Goal: Task Accomplishment & Management: Manage account settings

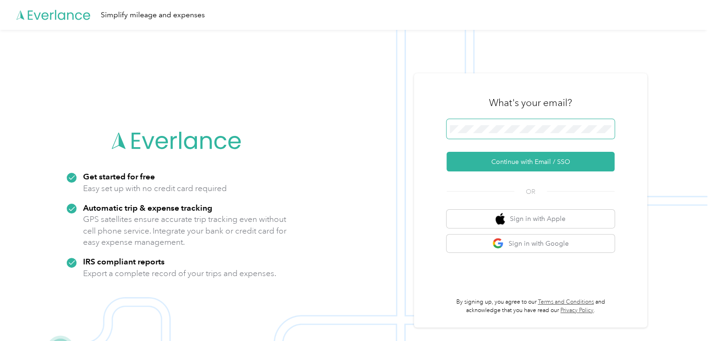
click at [486, 133] on span at bounding box center [531, 129] width 168 height 20
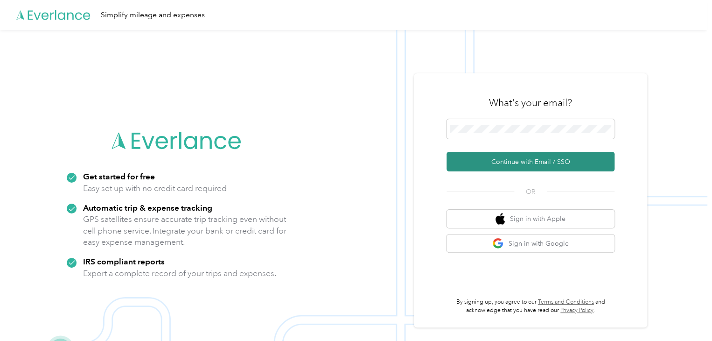
click at [483, 161] on button "Continue with Email / SSO" at bounding box center [531, 162] width 168 height 20
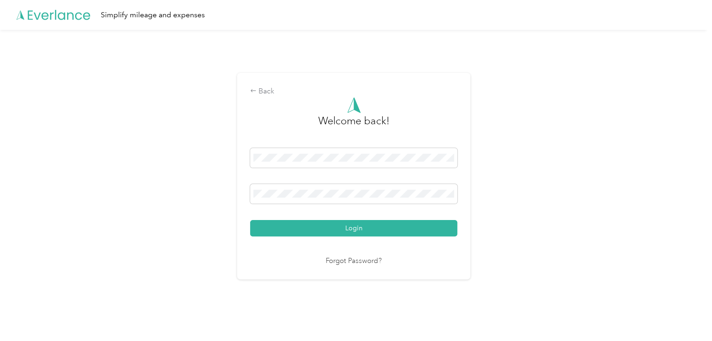
click at [342, 225] on button "Login" at bounding box center [353, 228] width 207 height 16
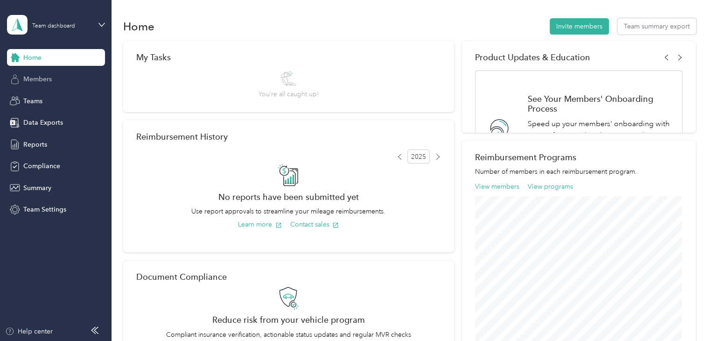
click at [80, 78] on div "Members" at bounding box center [56, 79] width 98 height 17
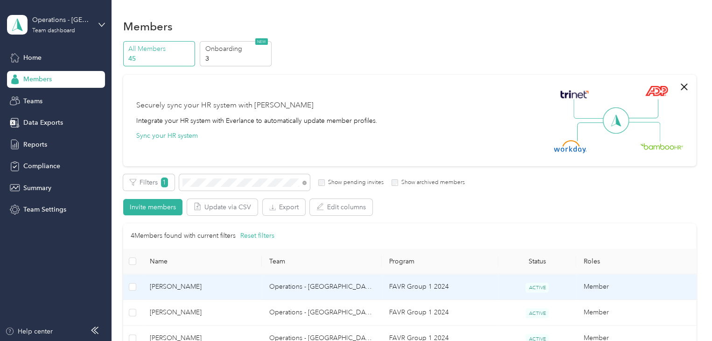
click at [196, 290] on span "[PERSON_NAME]" at bounding box center [202, 286] width 105 height 10
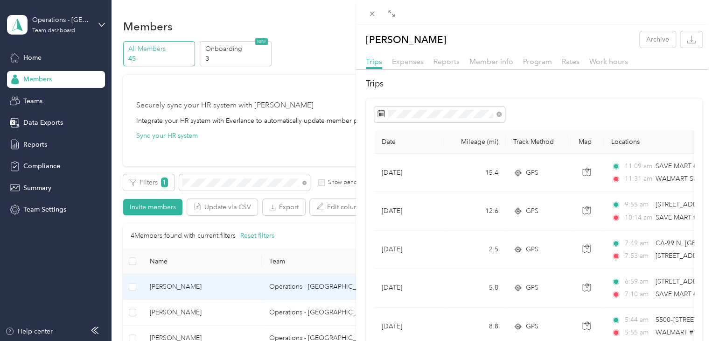
click at [224, 184] on div "[PERSON_NAME] Archive Trips Expenses Reports Member info Program Rates Work hou…" at bounding box center [356, 170] width 712 height 341
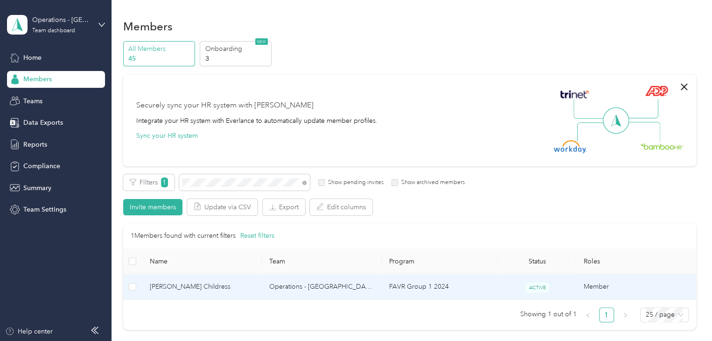
click at [193, 279] on td "[PERSON_NAME] Childress" at bounding box center [202, 287] width 120 height 26
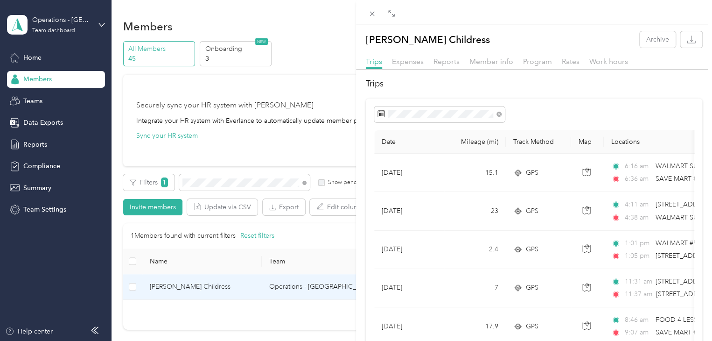
click at [217, 185] on div "[PERSON_NAME] Childress Archive Trips Expenses Reports Member info Program Rate…" at bounding box center [356, 170] width 712 height 341
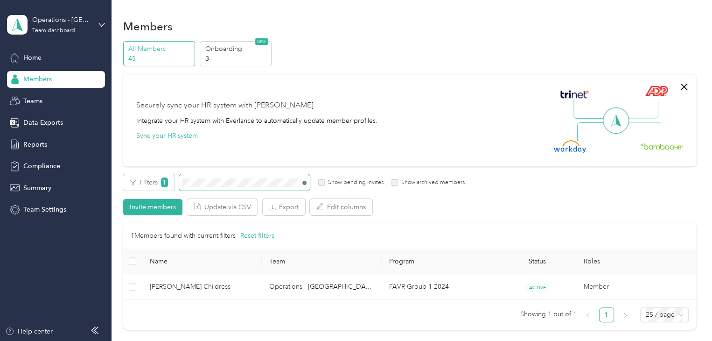
click at [305, 182] on icon at bounding box center [305, 183] width 2 height 2
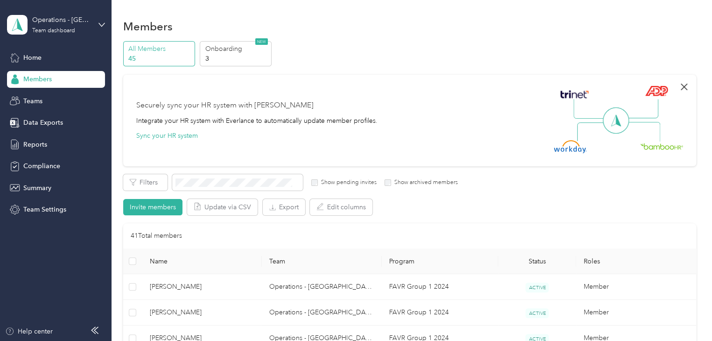
click at [684, 81] on icon "button" at bounding box center [683, 86] width 11 height 11
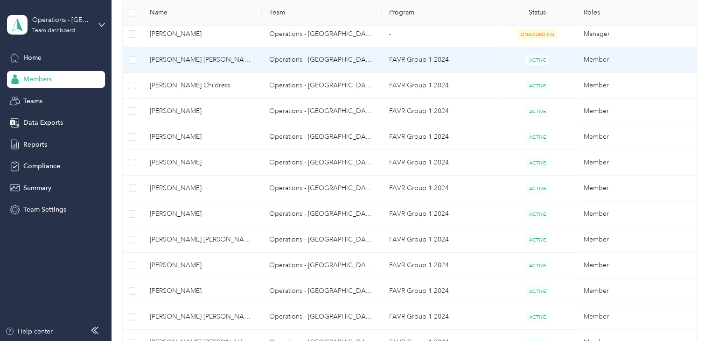
scroll to position [467, 0]
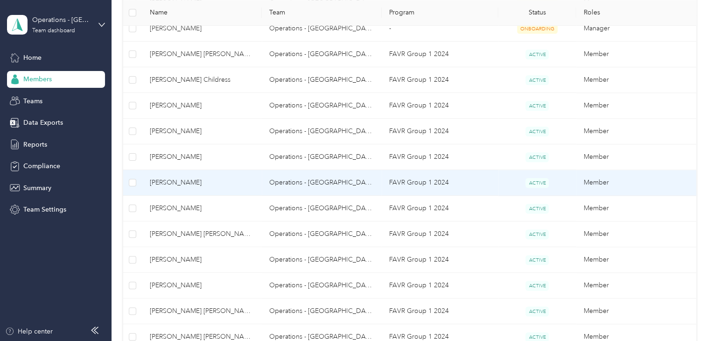
click at [237, 192] on td "[PERSON_NAME]" at bounding box center [202, 183] width 120 height 26
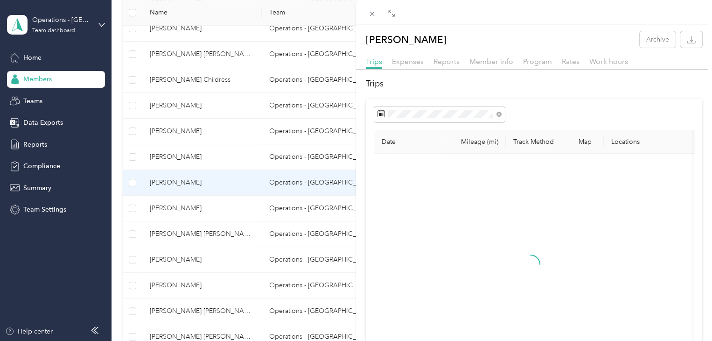
click at [238, 189] on div "[PERSON_NAME] Archive Trips Expenses Reports Member info Program Rates Work hou…" at bounding box center [356, 170] width 712 height 341
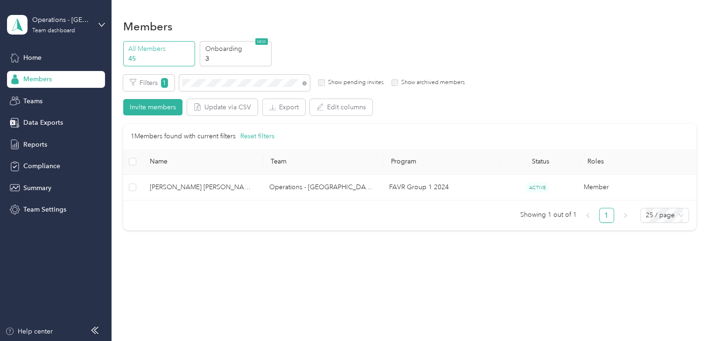
click at [225, 179] on td "[PERSON_NAME] [PERSON_NAME]" at bounding box center [202, 188] width 120 height 26
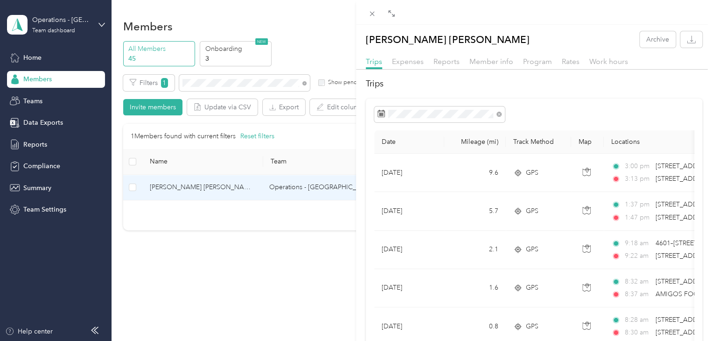
click at [224, 88] on div "[PERSON_NAME] [PERSON_NAME] Archive Trips Expenses Reports Member info Program …" at bounding box center [356, 170] width 712 height 341
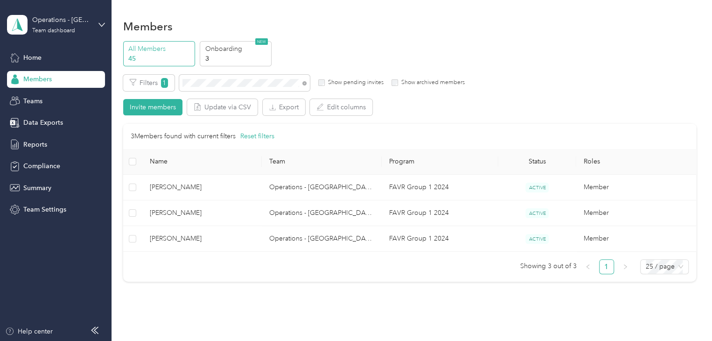
click at [193, 174] on th "Name" at bounding box center [202, 162] width 120 height 26
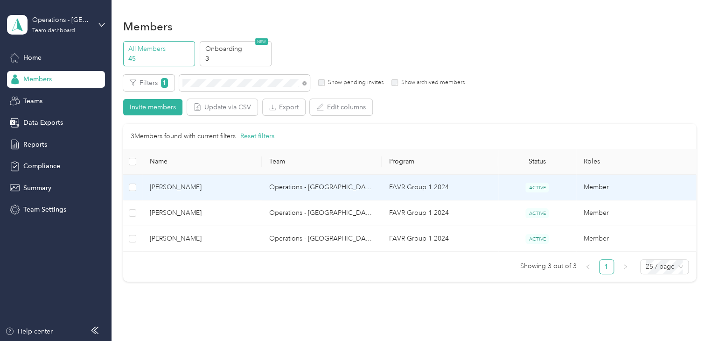
click at [202, 191] on span "[PERSON_NAME]" at bounding box center [202, 187] width 105 height 10
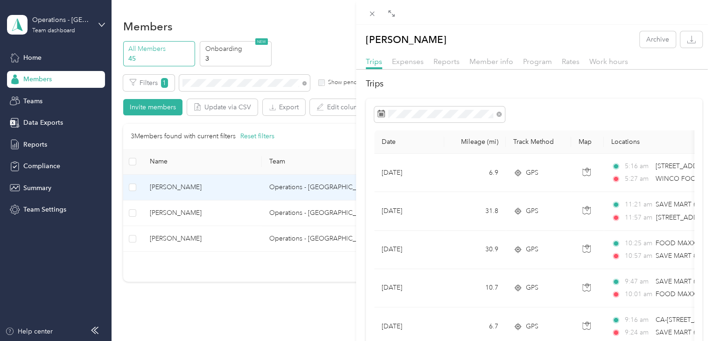
click at [212, 234] on div "[PERSON_NAME] Archive Trips Expenses Reports Member info Program Rates Work hou…" at bounding box center [356, 170] width 712 height 341
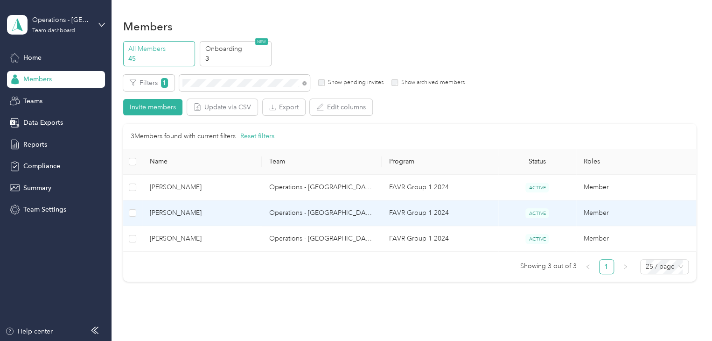
click at [209, 217] on span "[PERSON_NAME]" at bounding box center [202, 213] width 105 height 10
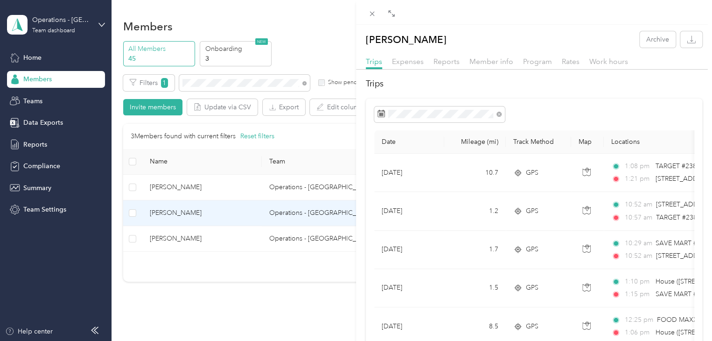
click at [239, 235] on div "[PERSON_NAME] Archive Trips Expenses Reports Member info Program Rates Work hou…" at bounding box center [356, 170] width 712 height 341
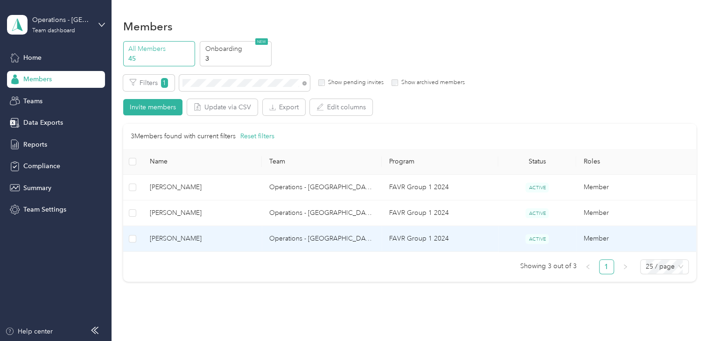
click at [215, 238] on span "[PERSON_NAME]" at bounding box center [202, 238] width 105 height 10
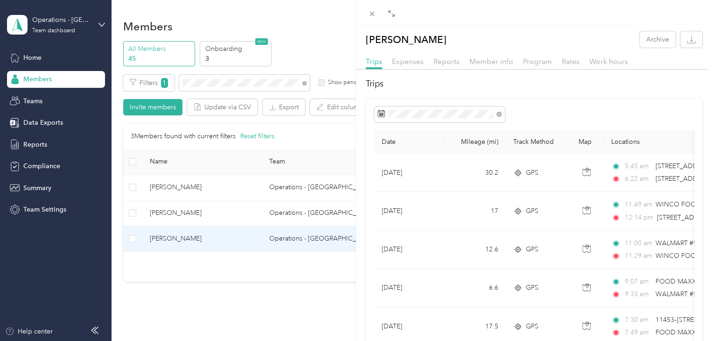
click at [296, 273] on div "[PERSON_NAME] Archive Trips Expenses Reports Member info Program Rates Work hou…" at bounding box center [356, 170] width 712 height 341
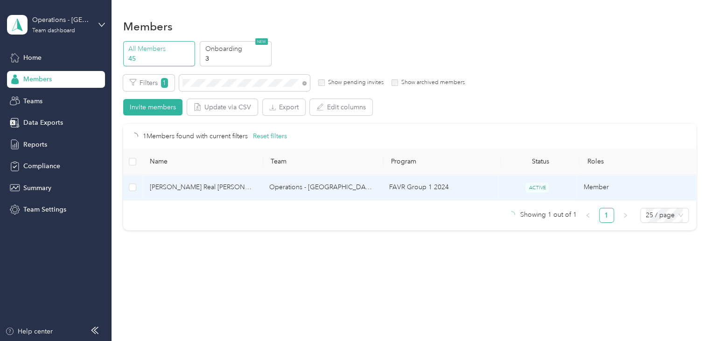
click at [224, 177] on td "[PERSON_NAME] Real [PERSON_NAME]" at bounding box center [202, 188] width 120 height 26
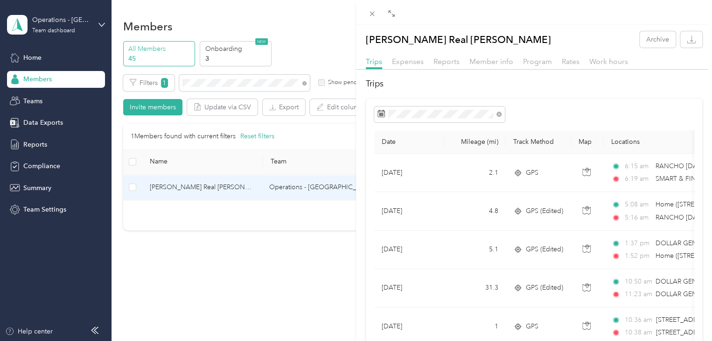
click at [209, 84] on div "[PERSON_NAME] Real [PERSON_NAME] Archive Trips Expenses Reports Member info Pro…" at bounding box center [356, 170] width 712 height 341
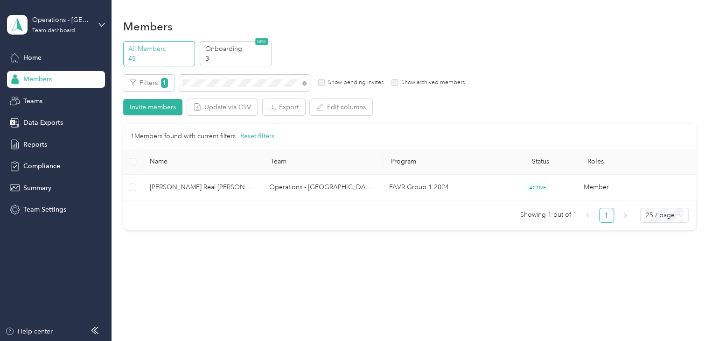
click at [210, 82] on div at bounding box center [356, 170] width 712 height 341
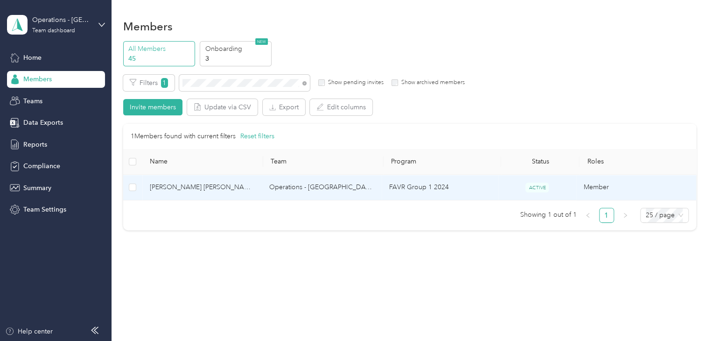
click at [231, 188] on span "[PERSON_NAME] [PERSON_NAME]" at bounding box center [202, 187] width 105 height 10
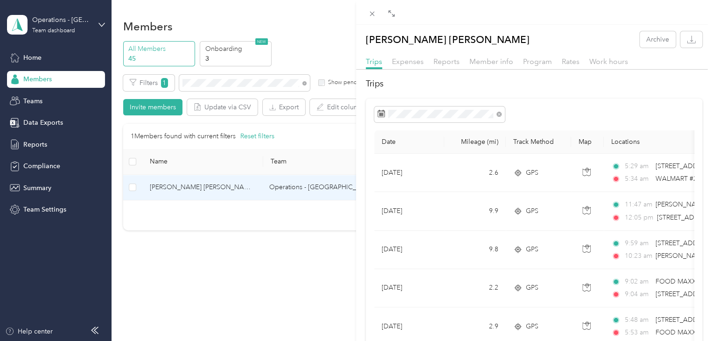
click at [224, 78] on div "[PERSON_NAME] [PERSON_NAME] Archive Trips Expenses Reports Member info Program …" at bounding box center [356, 170] width 712 height 341
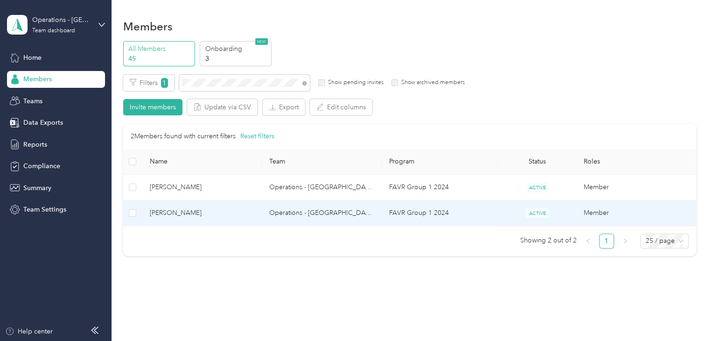
click at [227, 214] on span "[PERSON_NAME]" at bounding box center [202, 213] width 105 height 10
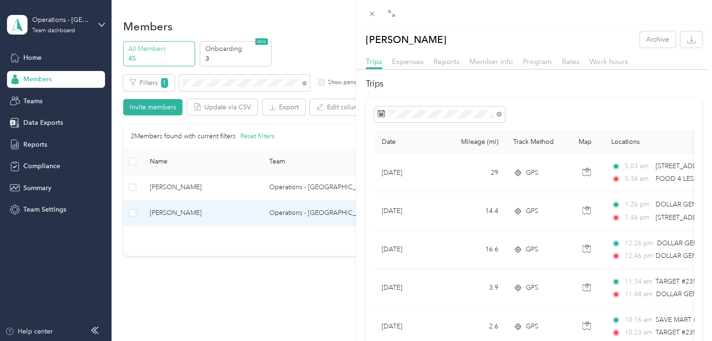
click at [224, 84] on div "[PERSON_NAME] Archive Trips Expenses Reports Member info Program Rates Work hou…" at bounding box center [356, 170] width 712 height 341
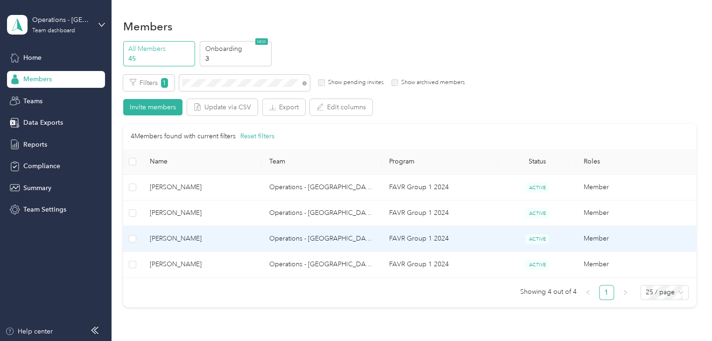
click at [231, 233] on span "[PERSON_NAME]" at bounding box center [202, 238] width 105 height 10
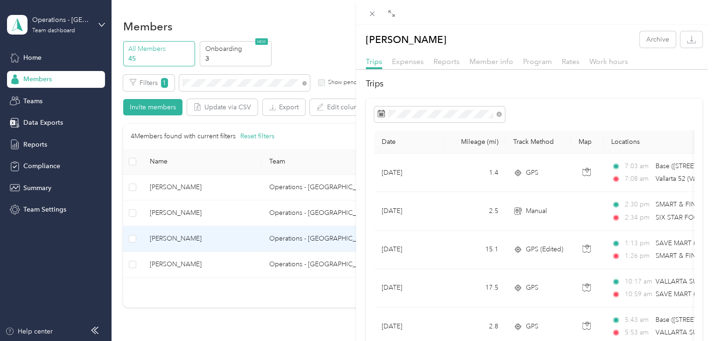
click at [243, 78] on div "[PERSON_NAME] Archive Trips Expenses Reports Member info Program Rates Work hou…" at bounding box center [356, 170] width 712 height 341
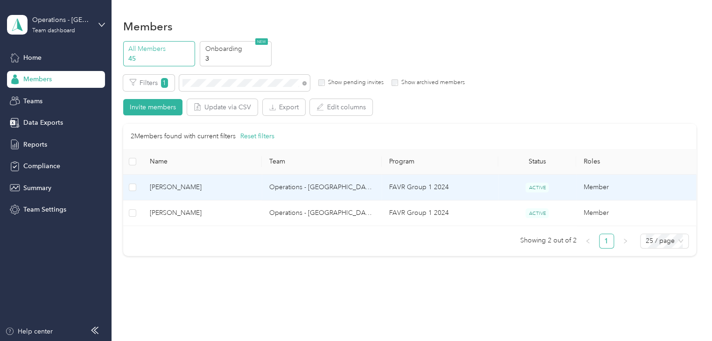
click at [217, 187] on span "[PERSON_NAME]" at bounding box center [202, 187] width 105 height 10
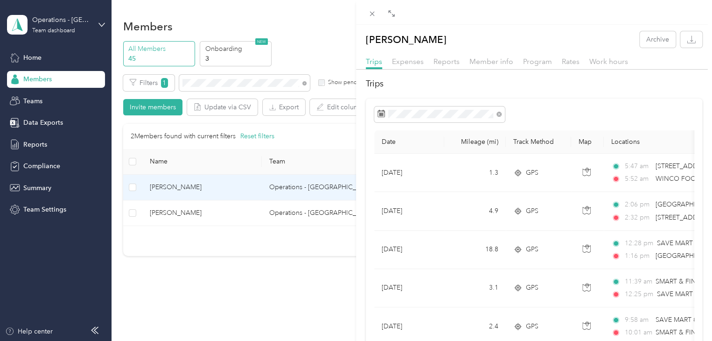
click at [145, 309] on div "[PERSON_NAME] Archive Trips Expenses Reports Member info Program Rates Work hou…" at bounding box center [356, 170] width 712 height 341
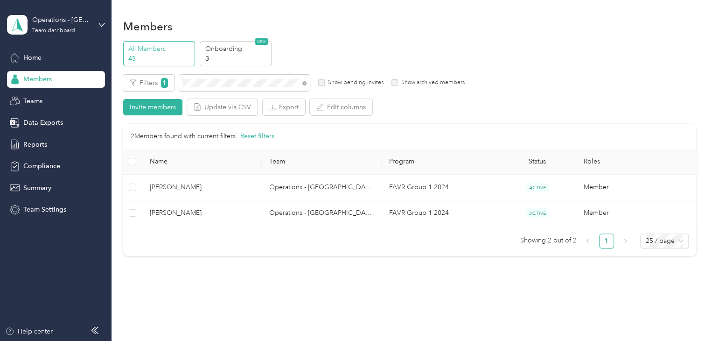
click at [220, 225] on td "[PERSON_NAME]" at bounding box center [202, 213] width 120 height 26
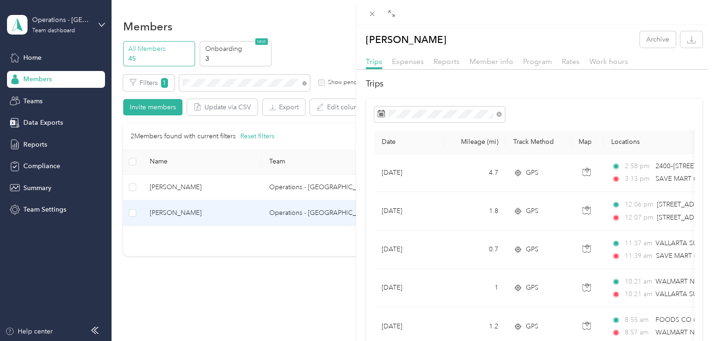
drag, startPoint x: 285, startPoint y: 304, endPoint x: 319, endPoint y: 299, distance: 33.9
click at [285, 303] on div "[PERSON_NAME] Archive Trips Expenses Reports Member info Program Rates Work hou…" at bounding box center [356, 170] width 712 height 341
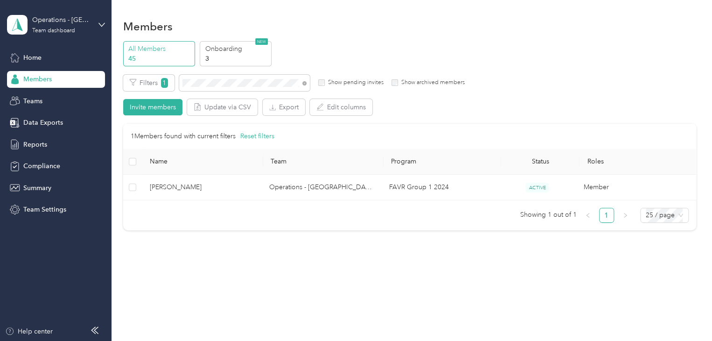
click at [231, 186] on span "[PERSON_NAME]" at bounding box center [202, 187] width 105 height 10
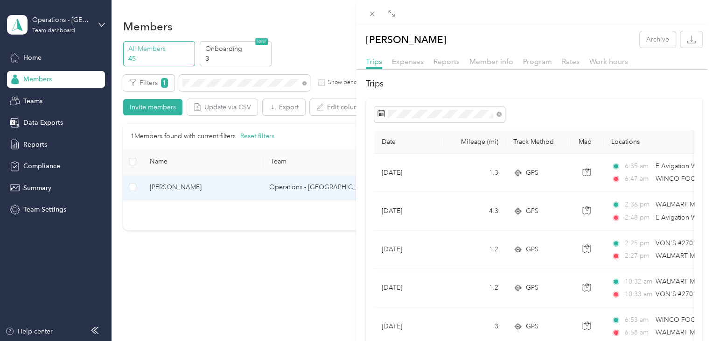
click at [251, 267] on div "[PERSON_NAME] Archive Trips Expenses Reports Member info Program Rates Work hou…" at bounding box center [356, 170] width 712 height 341
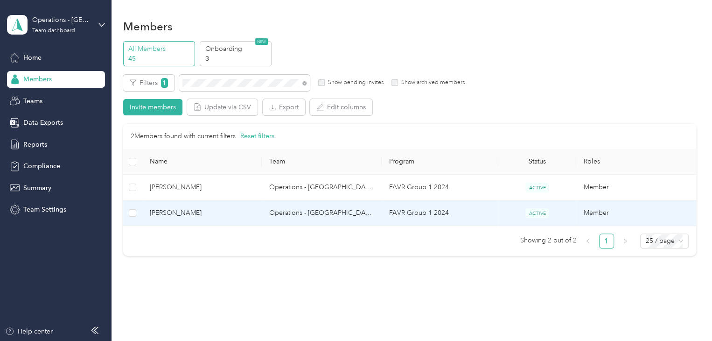
click at [224, 218] on td "[PERSON_NAME]" at bounding box center [202, 213] width 120 height 26
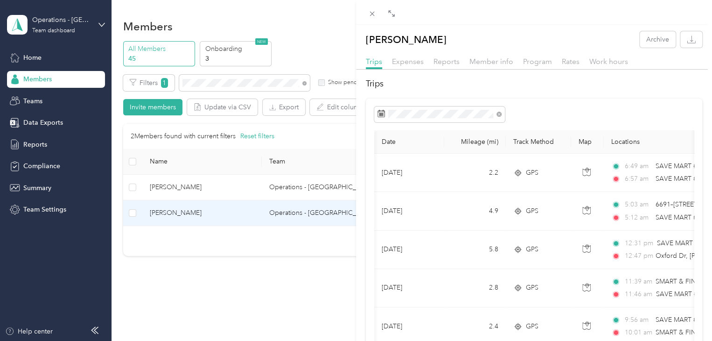
click at [257, 281] on div "[PERSON_NAME] Archive Trips Expenses Reports Member info Program Rates Work hou…" at bounding box center [356, 170] width 712 height 341
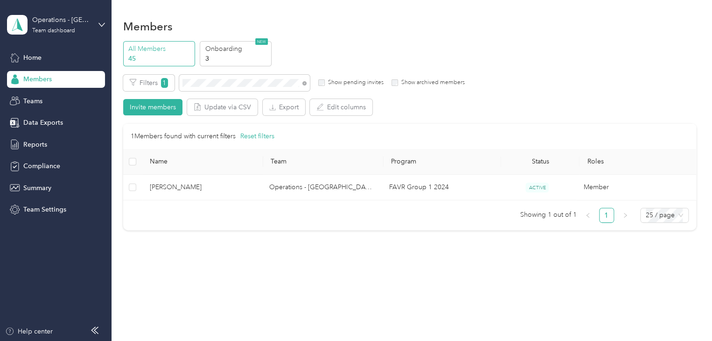
click at [245, 182] on span "[PERSON_NAME]" at bounding box center [202, 187] width 105 height 10
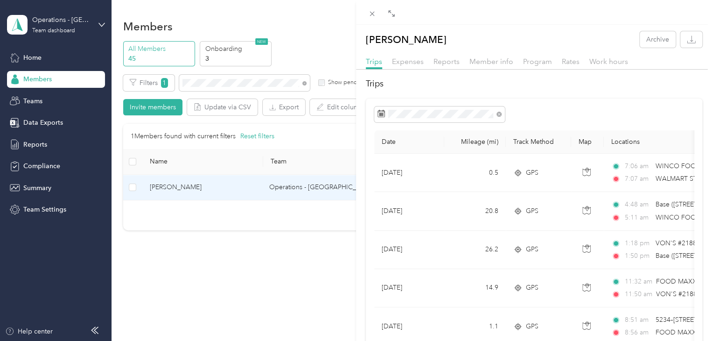
click at [198, 271] on div "[PERSON_NAME] Archive Trips Expenses Reports Member info Program Rates Work hou…" at bounding box center [356, 170] width 712 height 341
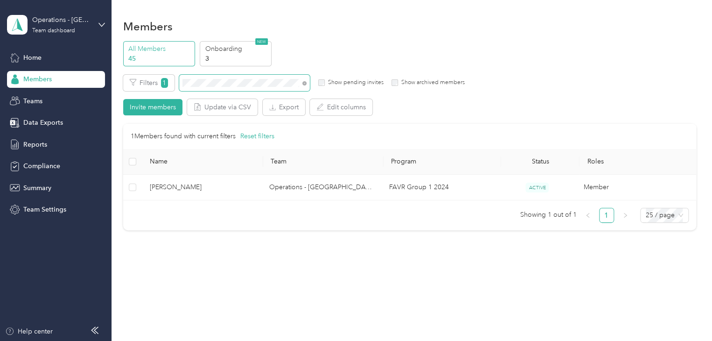
click at [205, 87] on span at bounding box center [244, 83] width 131 height 16
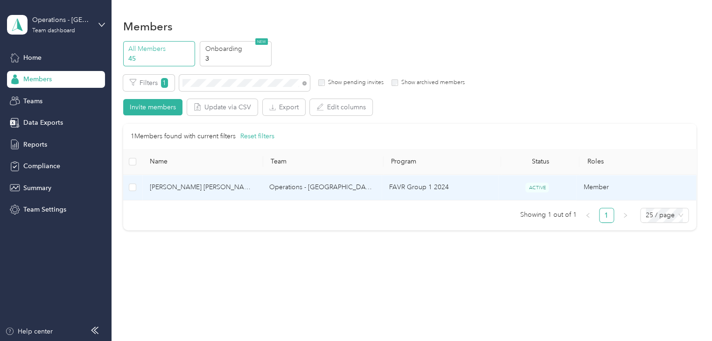
click at [249, 189] on span "[PERSON_NAME] [PERSON_NAME]" at bounding box center [202, 187] width 105 height 10
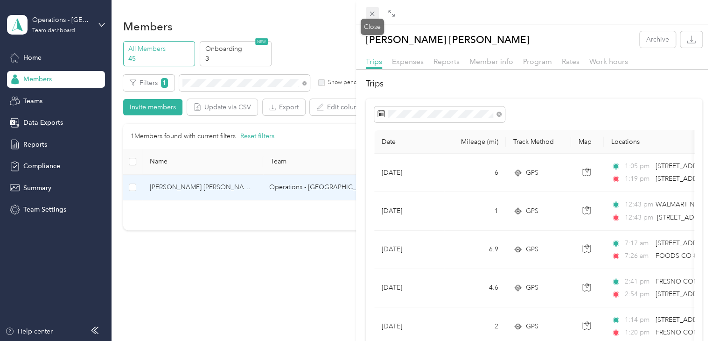
click at [375, 15] on icon at bounding box center [372, 14] width 8 height 8
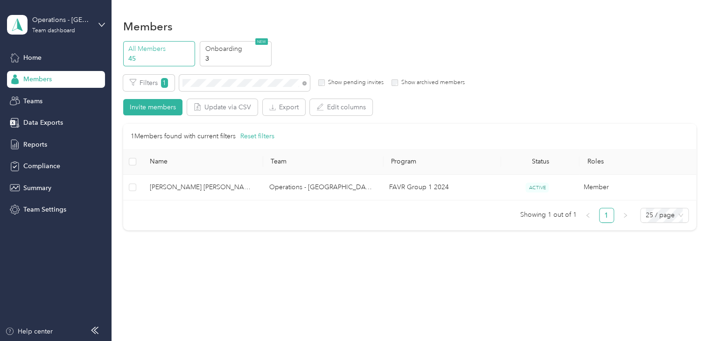
click at [302, 84] on span at bounding box center [304, 83] width 4 height 8
click at [304, 84] on icon at bounding box center [304, 83] width 4 height 4
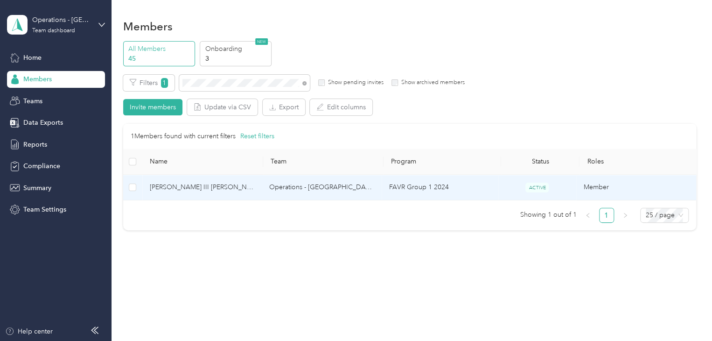
click at [211, 183] on span "[PERSON_NAME] III [PERSON_NAME]" at bounding box center [202, 187] width 105 height 10
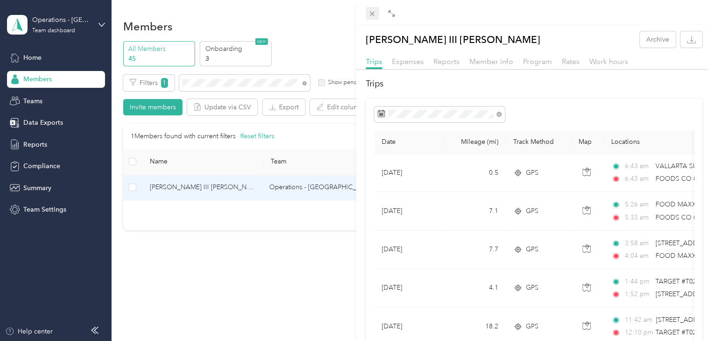
click at [377, 14] on span at bounding box center [372, 13] width 13 height 13
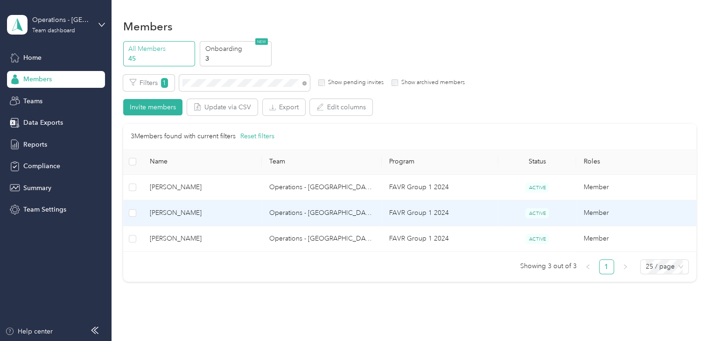
click at [205, 213] on span "[PERSON_NAME]" at bounding box center [202, 213] width 105 height 10
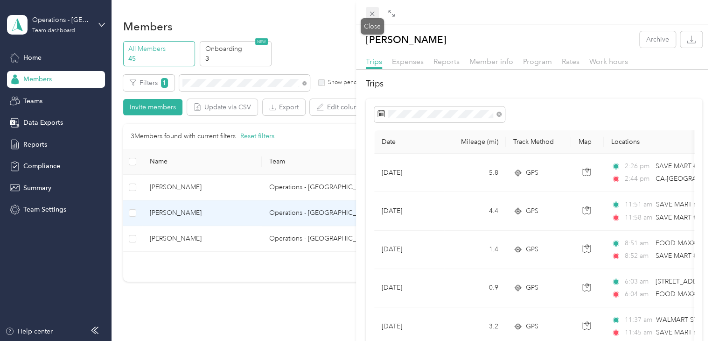
click at [374, 11] on icon at bounding box center [372, 14] width 8 height 8
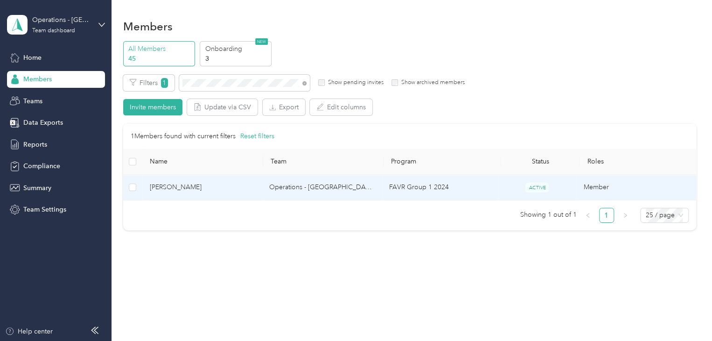
click at [248, 178] on td "[PERSON_NAME]" at bounding box center [202, 188] width 120 height 26
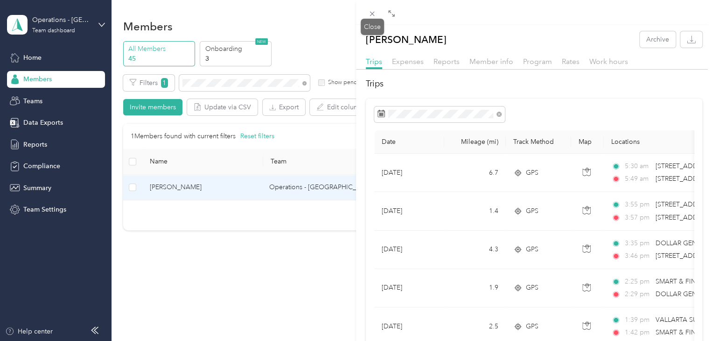
click at [370, 13] on icon at bounding box center [372, 14] width 8 height 8
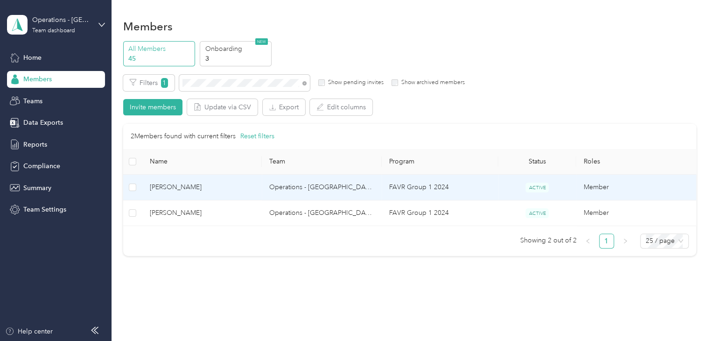
click at [209, 195] on td "[PERSON_NAME]" at bounding box center [202, 188] width 120 height 26
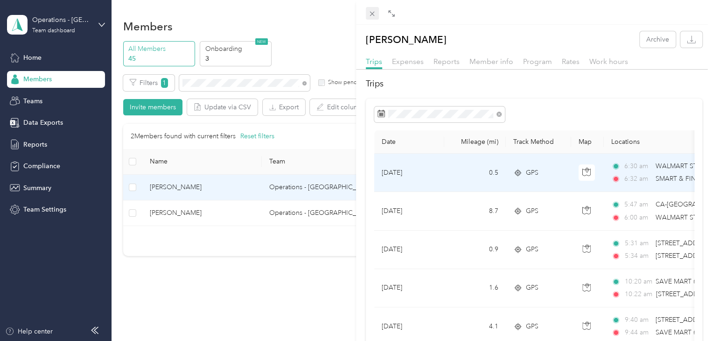
drag, startPoint x: 502, startPoint y: 182, endPoint x: 368, endPoint y: 9, distance: 218.5
click at [368, 9] on span at bounding box center [372, 13] width 13 height 13
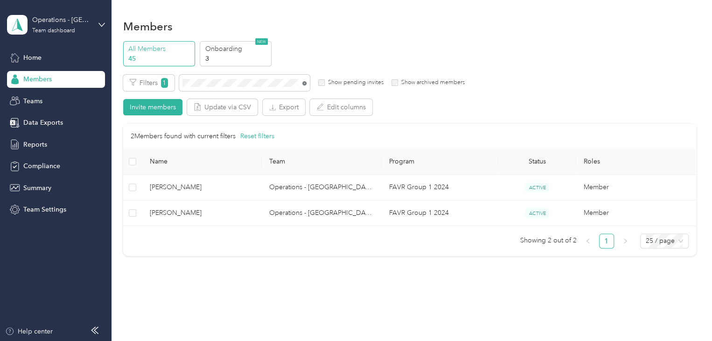
click at [305, 82] on icon at bounding box center [304, 83] width 4 height 4
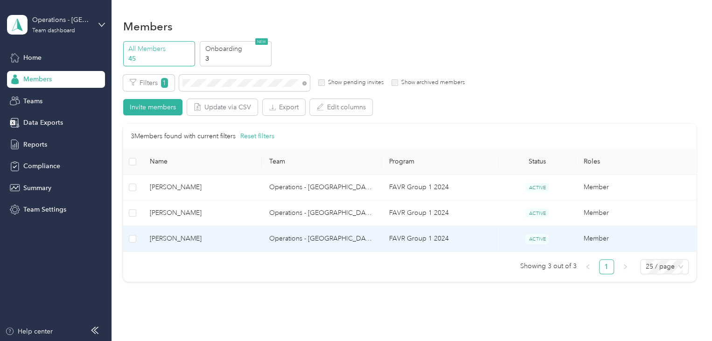
click at [220, 220] on td "[PERSON_NAME]" at bounding box center [202, 213] width 120 height 26
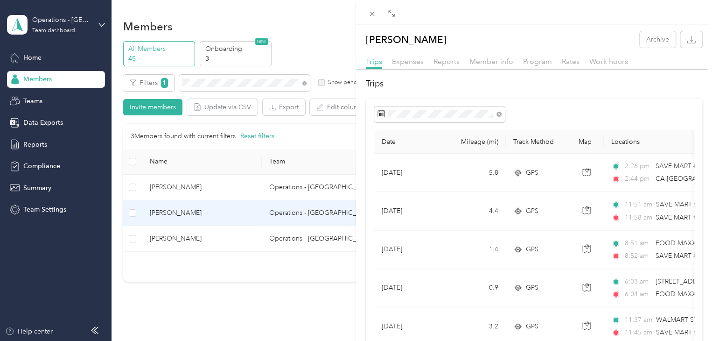
click at [364, 13] on div at bounding box center [534, 12] width 356 height 25
click at [231, 182] on div "Luis E. Botello Archive Trips Expenses Reports Member info Program Rates Work h…" at bounding box center [356, 170] width 712 height 341
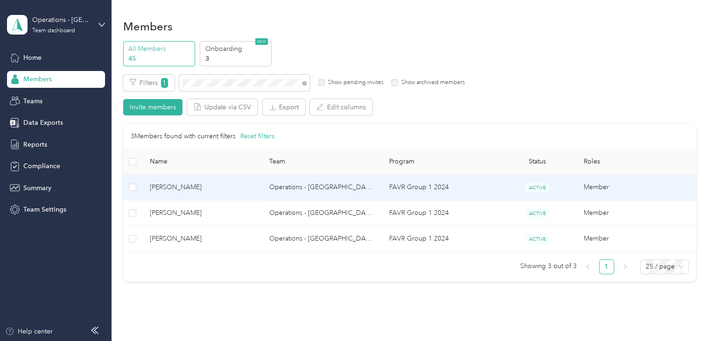
click at [226, 184] on span "[PERSON_NAME]" at bounding box center [202, 187] width 105 height 10
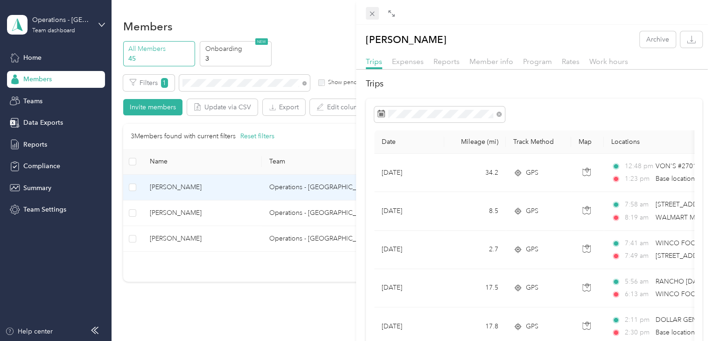
click at [377, 14] on span at bounding box center [372, 13] width 13 height 13
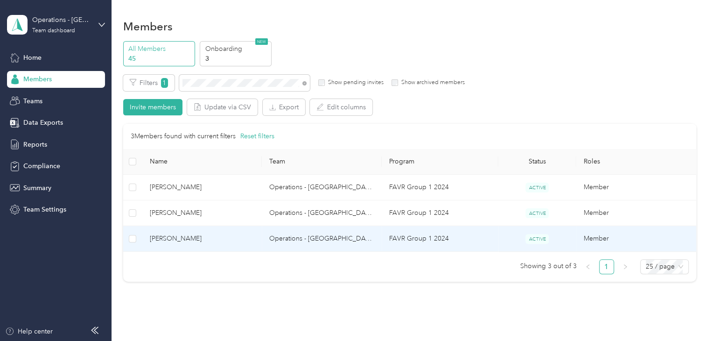
click at [202, 249] on td "[PERSON_NAME]" at bounding box center [202, 239] width 120 height 26
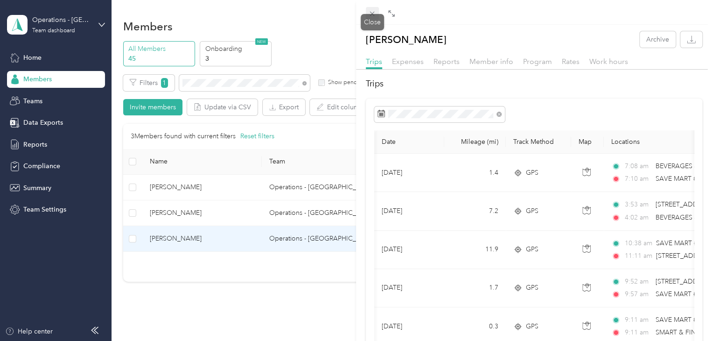
click at [368, 8] on span at bounding box center [372, 13] width 13 height 13
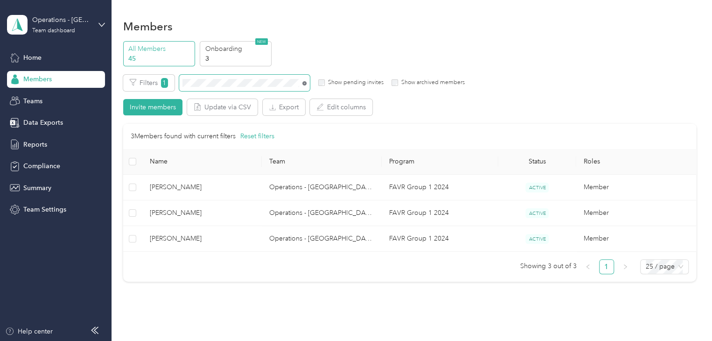
click at [305, 81] on icon at bounding box center [304, 83] width 4 height 4
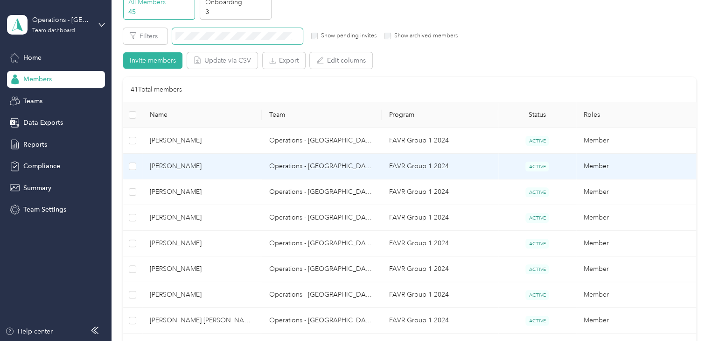
scroll to position [93, 0]
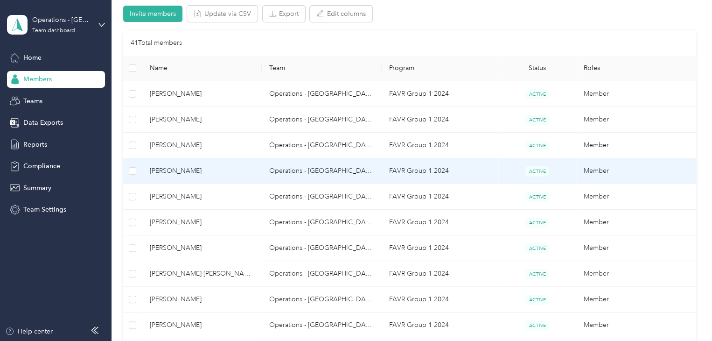
click at [232, 176] on td "[PERSON_NAME]" at bounding box center [202, 171] width 120 height 26
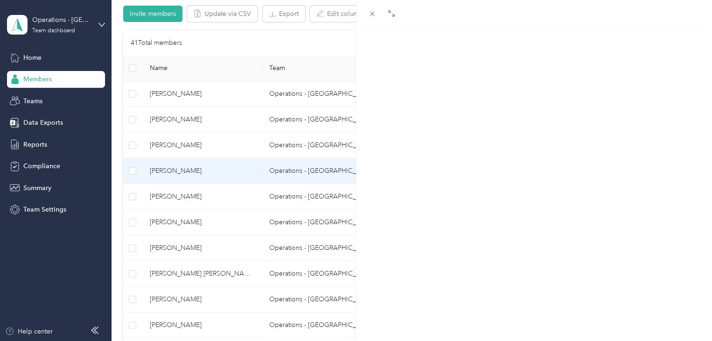
click at [233, 172] on div "Justin A. Castro Archive Trips Expenses Reports Member info Program Rates Work …" at bounding box center [356, 170] width 712 height 341
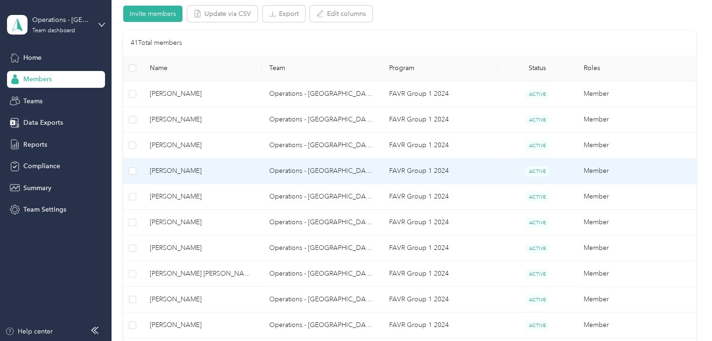
click at [233, 172] on span "[PERSON_NAME]" at bounding box center [202, 171] width 105 height 10
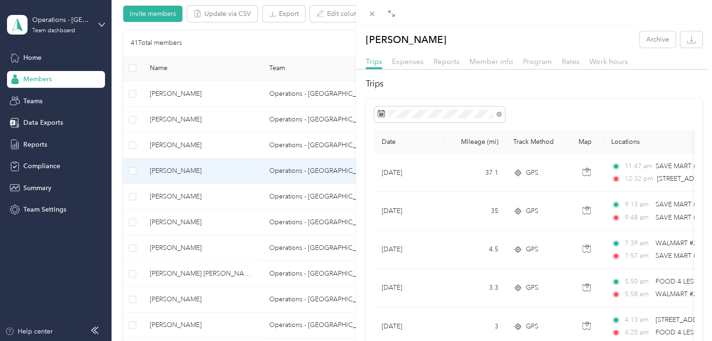
click at [185, 187] on div "Justin A. Castro Archive Trips Expenses Reports Member info Program Rates Work …" at bounding box center [356, 170] width 712 height 341
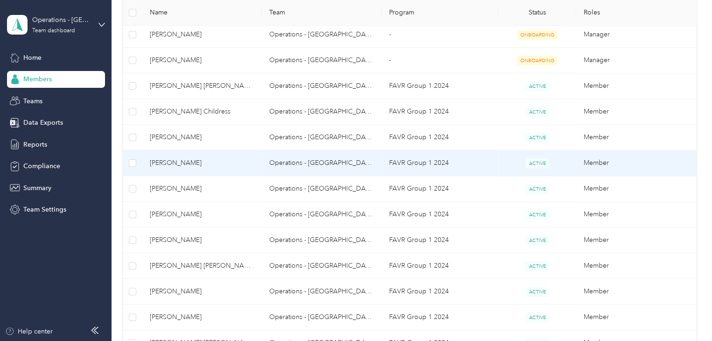
scroll to position [513, 0]
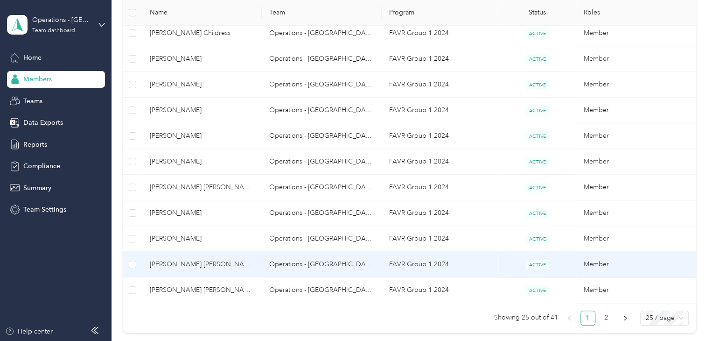
click at [235, 259] on span "[PERSON_NAME] [PERSON_NAME]" at bounding box center [202, 264] width 105 height 10
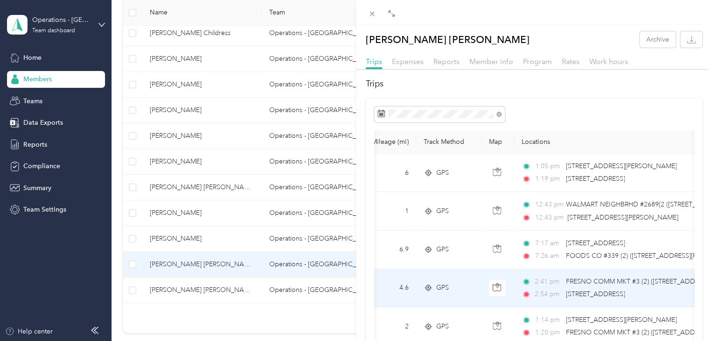
scroll to position [0, 95]
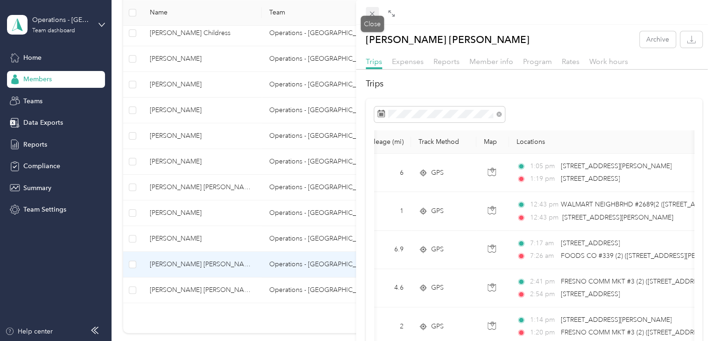
click at [369, 11] on icon at bounding box center [372, 14] width 8 height 8
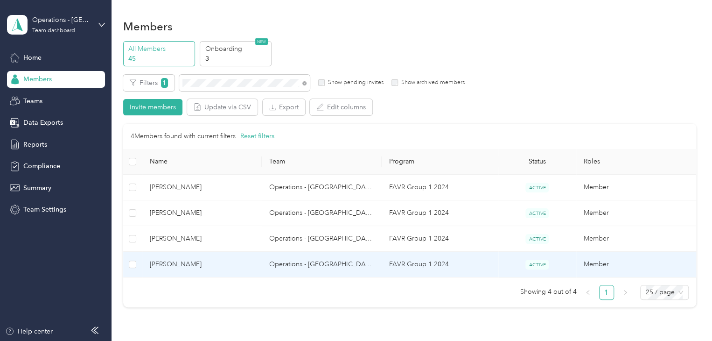
click at [207, 263] on span "[PERSON_NAME]" at bounding box center [202, 264] width 105 height 10
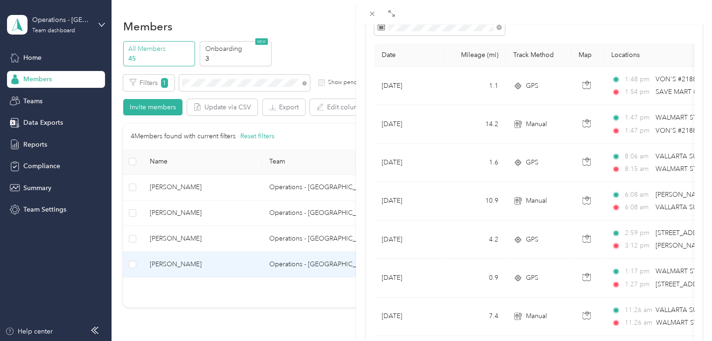
click at [214, 83] on div "Alex Cherroni Archive Trips Expenses Reports Member info Program Rates Work hou…" at bounding box center [356, 170] width 712 height 341
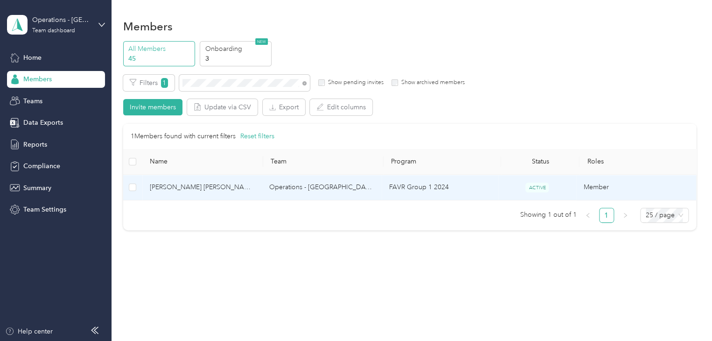
click at [237, 189] on span "[PERSON_NAME] [PERSON_NAME]" at bounding box center [202, 187] width 105 height 10
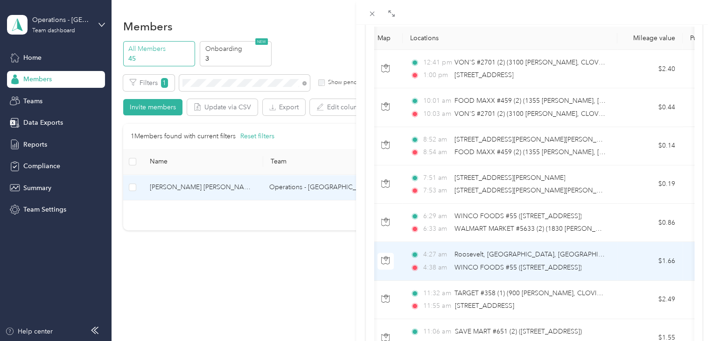
scroll to position [100, 0]
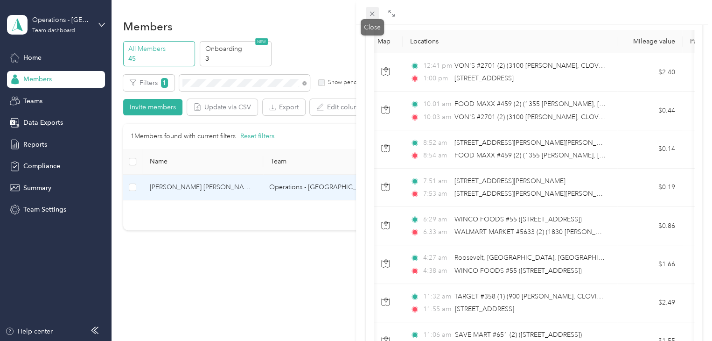
click at [377, 11] on span at bounding box center [372, 13] width 13 height 13
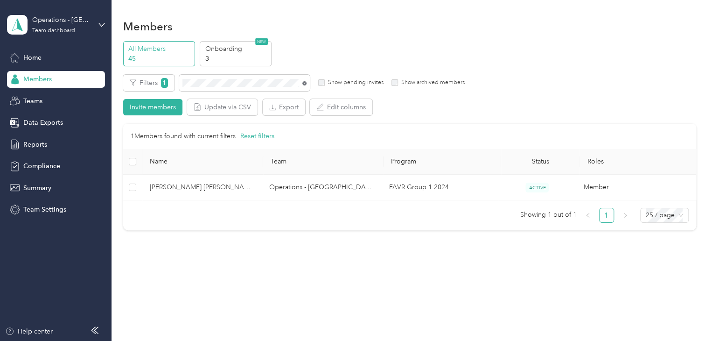
click at [302, 83] on icon at bounding box center [304, 83] width 4 height 4
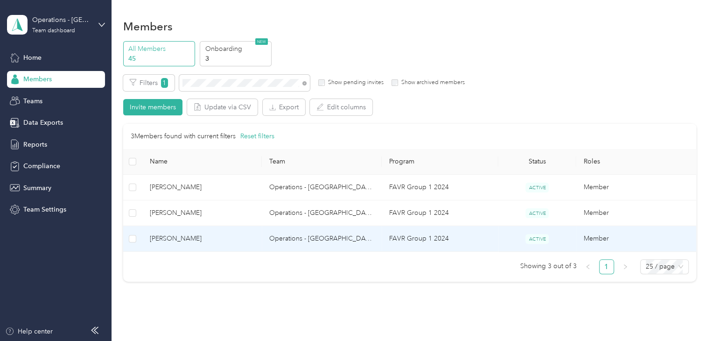
click at [230, 236] on span "[PERSON_NAME]" at bounding box center [202, 238] width 105 height 10
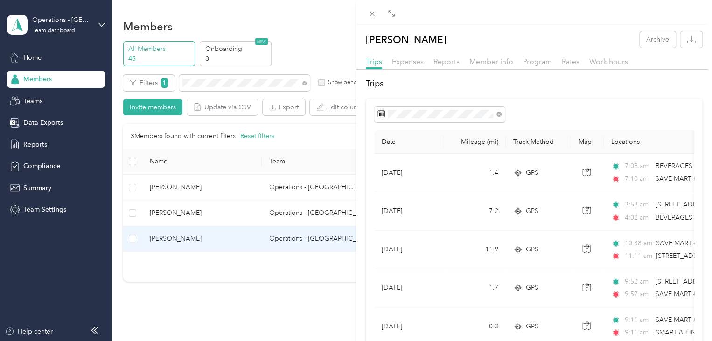
drag, startPoint x: 182, startPoint y: 180, endPoint x: 184, endPoint y: 187, distance: 7.6
click at [182, 176] on div "Luis A. Yepiz Archive Trips Expenses Reports Member info Program Rates Work hou…" at bounding box center [356, 170] width 712 height 341
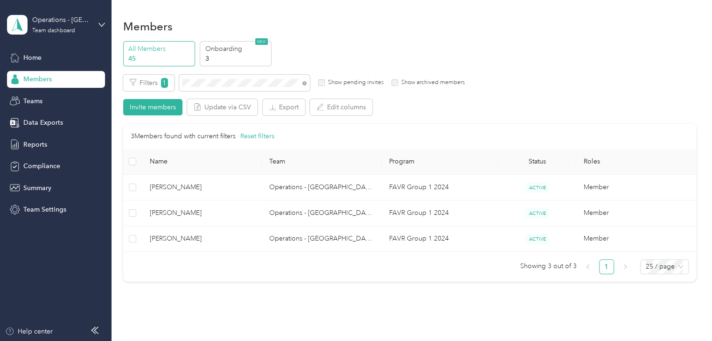
click at [201, 217] on div at bounding box center [356, 170] width 712 height 341
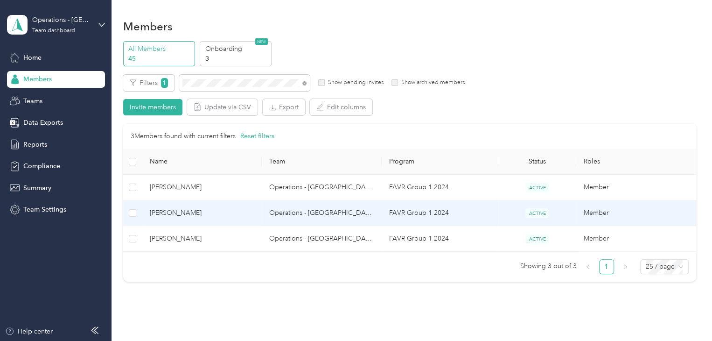
click at [201, 217] on span "[PERSON_NAME]" at bounding box center [202, 213] width 105 height 10
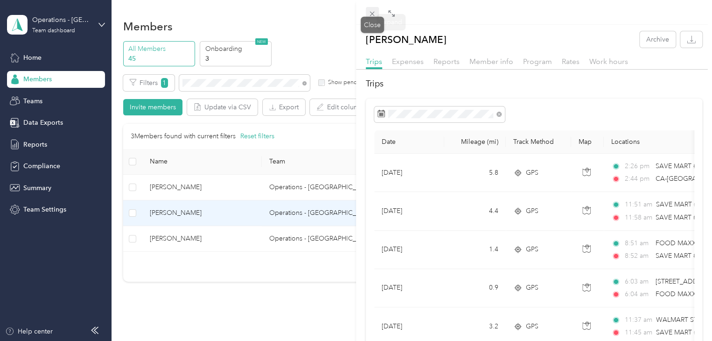
click at [374, 8] on span at bounding box center [372, 13] width 13 height 13
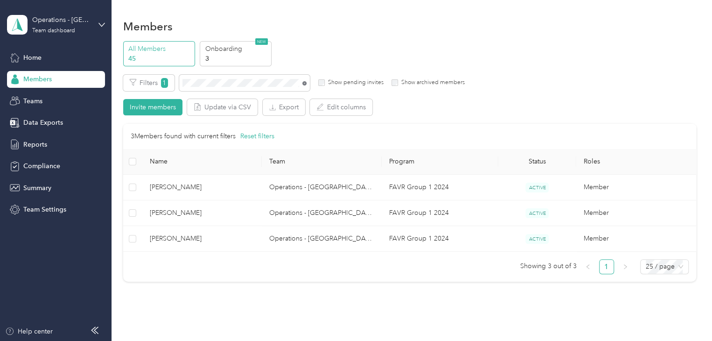
click at [304, 83] on icon at bounding box center [305, 83] width 2 height 2
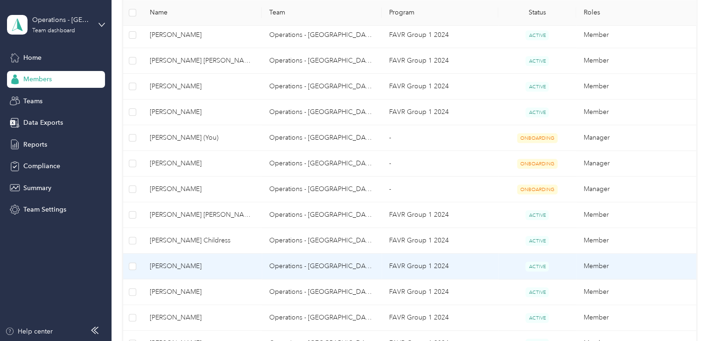
scroll to position [607, 0]
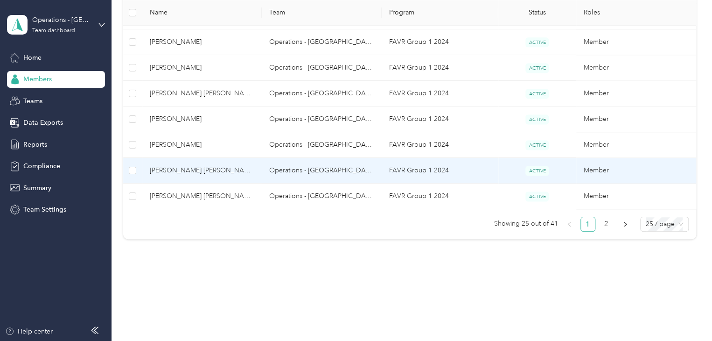
click at [237, 167] on span "[PERSON_NAME] [PERSON_NAME]" at bounding box center [202, 170] width 105 height 10
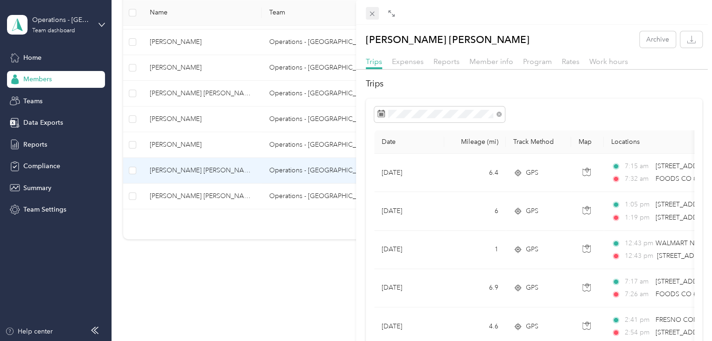
click at [371, 9] on span at bounding box center [372, 13] width 13 height 13
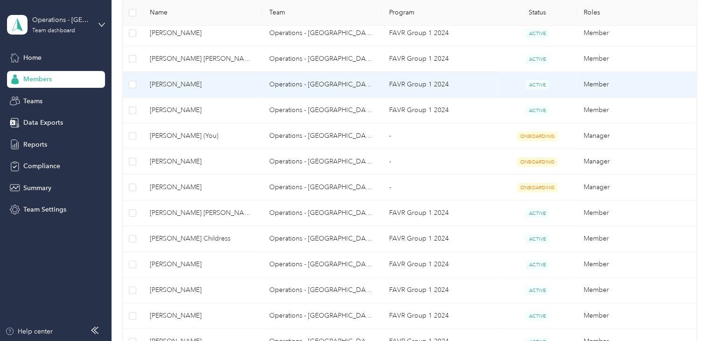
scroll to position [420, 0]
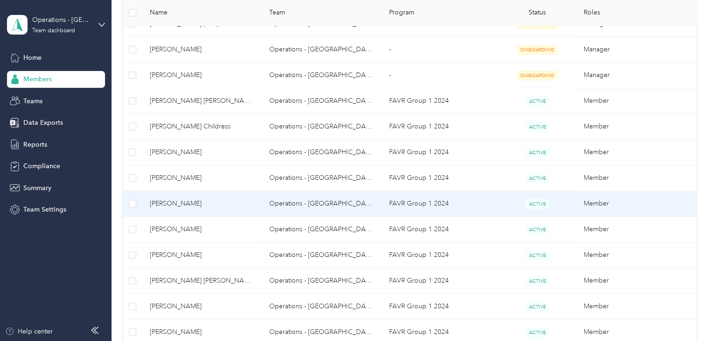
click at [217, 194] on td "[PERSON_NAME]" at bounding box center [202, 204] width 120 height 26
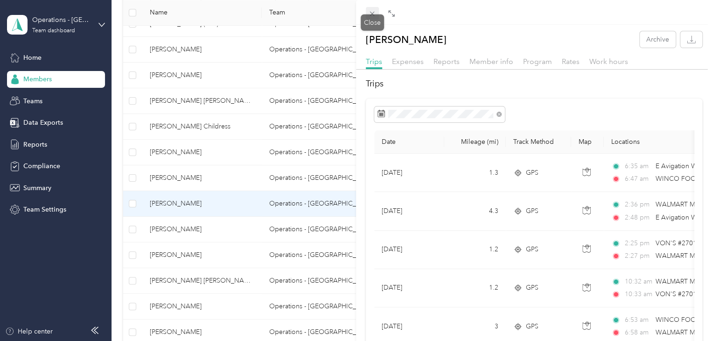
click at [368, 14] on icon at bounding box center [372, 14] width 8 height 8
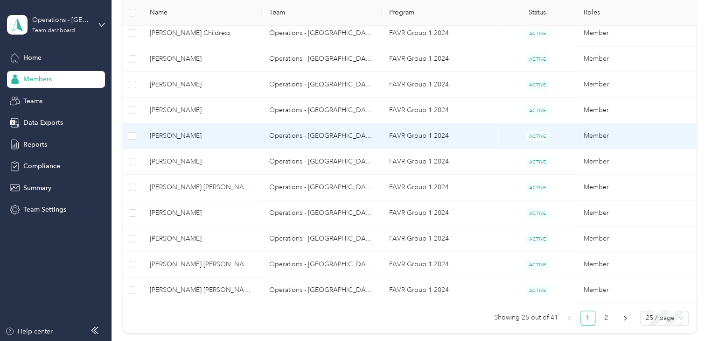
scroll to position [560, 0]
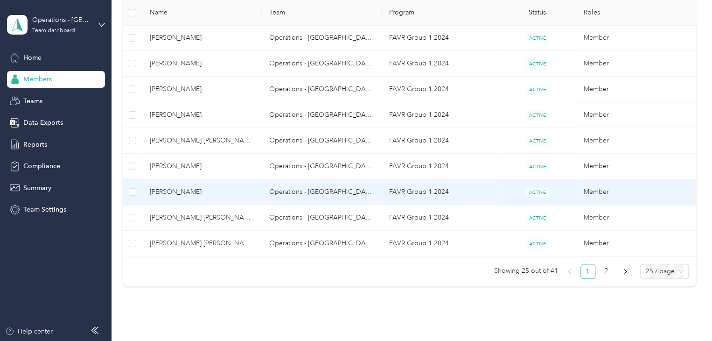
click at [213, 192] on span "[PERSON_NAME]" at bounding box center [202, 192] width 105 height 10
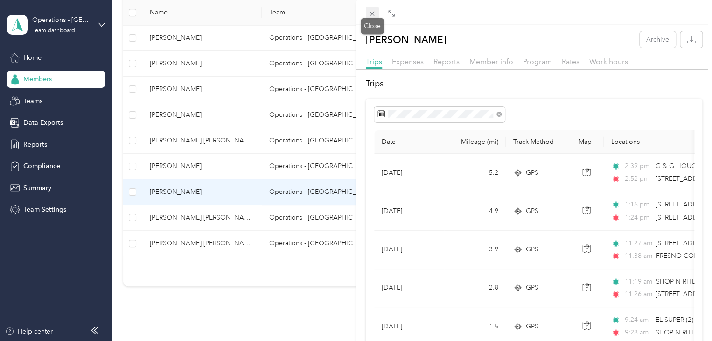
click at [374, 17] on icon at bounding box center [372, 14] width 8 height 8
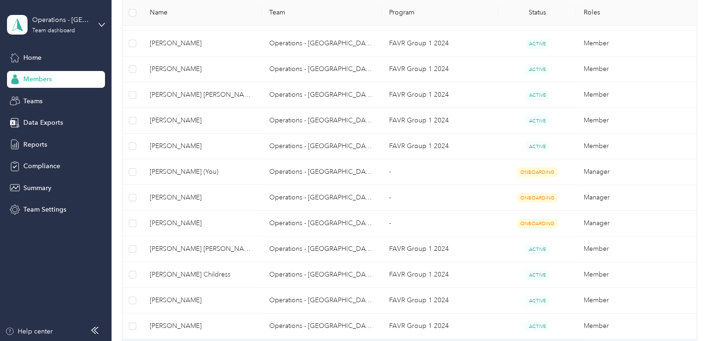
scroll to position [513, 0]
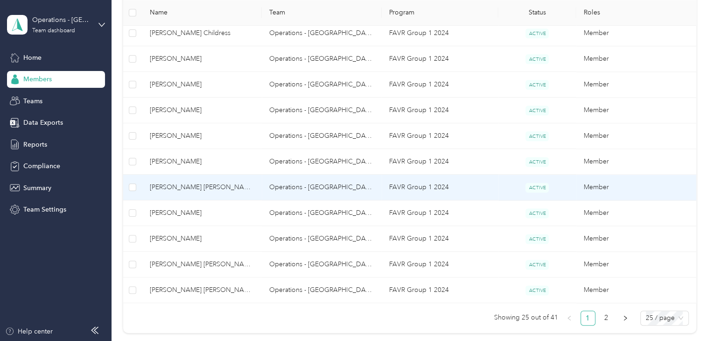
click at [218, 179] on td "[PERSON_NAME] [PERSON_NAME]" at bounding box center [202, 188] width 120 height 26
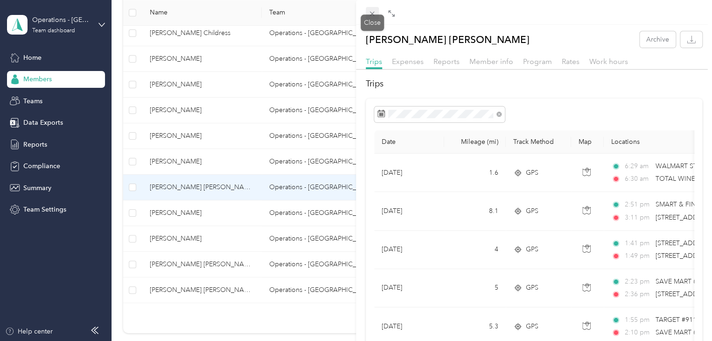
click at [371, 11] on icon at bounding box center [372, 14] width 8 height 8
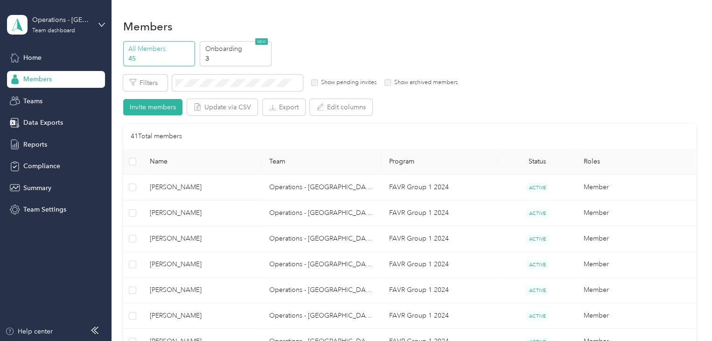
click at [531, 104] on div "Filters Show pending invites Show archived members Invite members Update via CS…" at bounding box center [409, 95] width 573 height 41
